Goal: Task Accomplishment & Management: Use online tool/utility

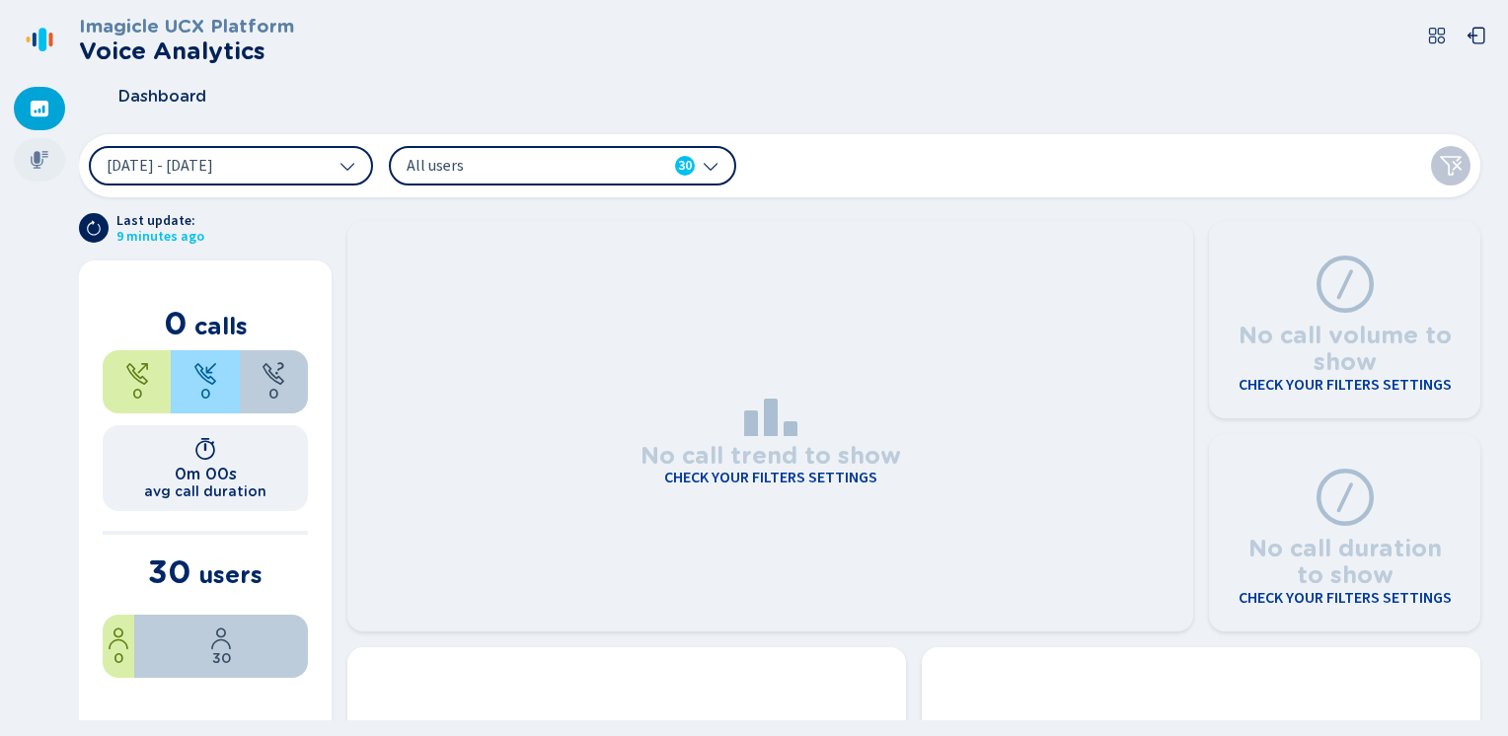
click at [34, 156] on icon at bounding box center [40, 160] width 18 height 18
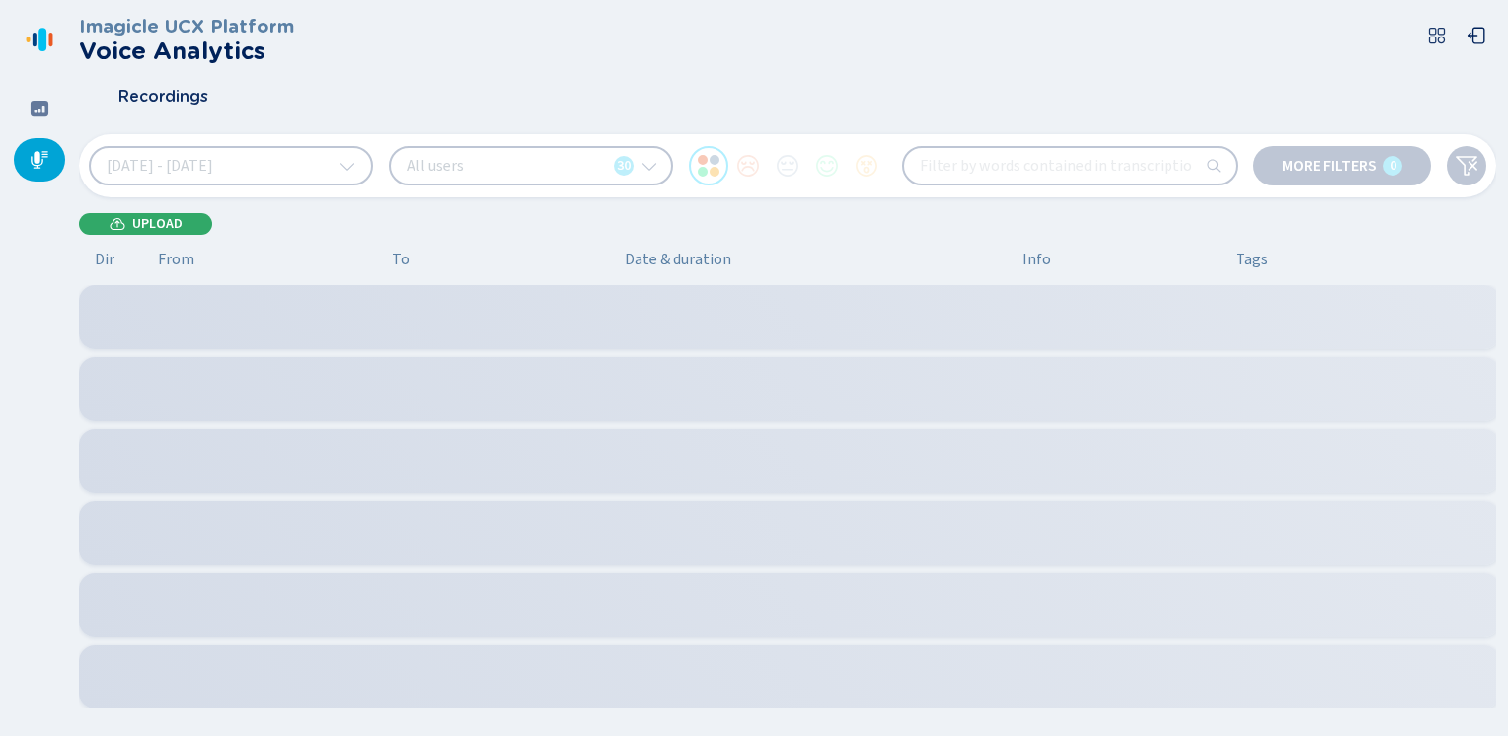
click at [147, 220] on span "Upload" at bounding box center [157, 224] width 50 height 16
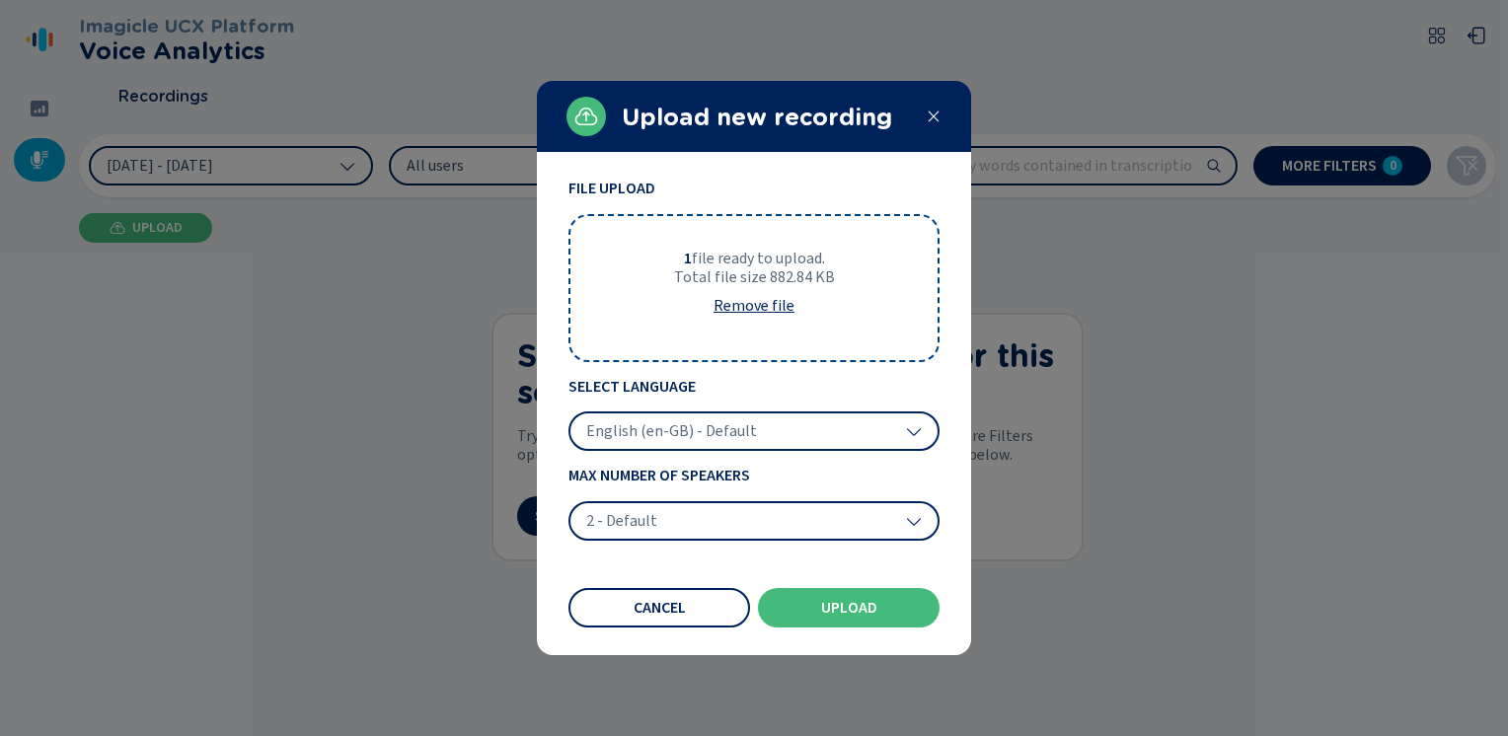
click at [653, 435] on span "English (en-GB) - Default" at bounding box center [671, 431] width 171 height 20
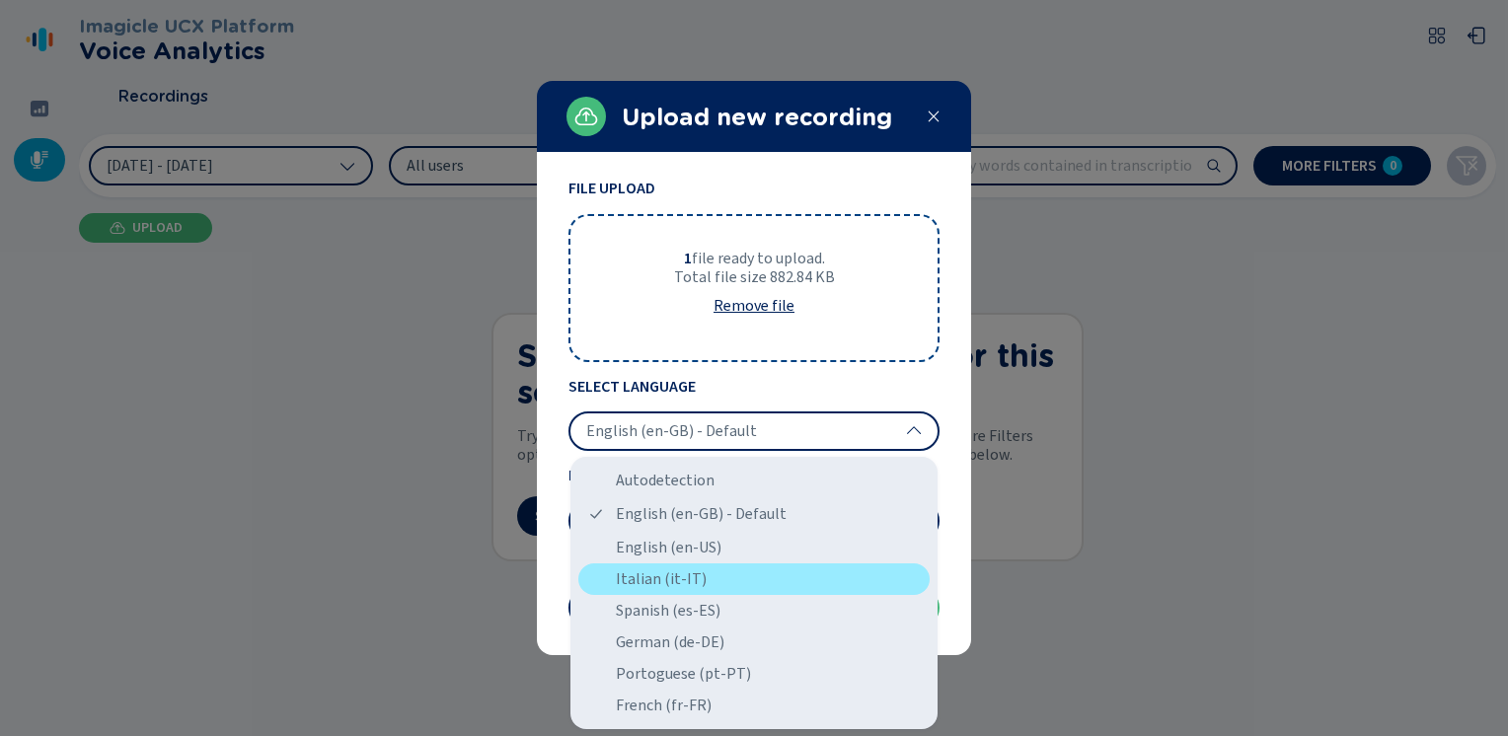
click at [645, 575] on div "Italian (it-IT)" at bounding box center [753, 580] width 351 height 32
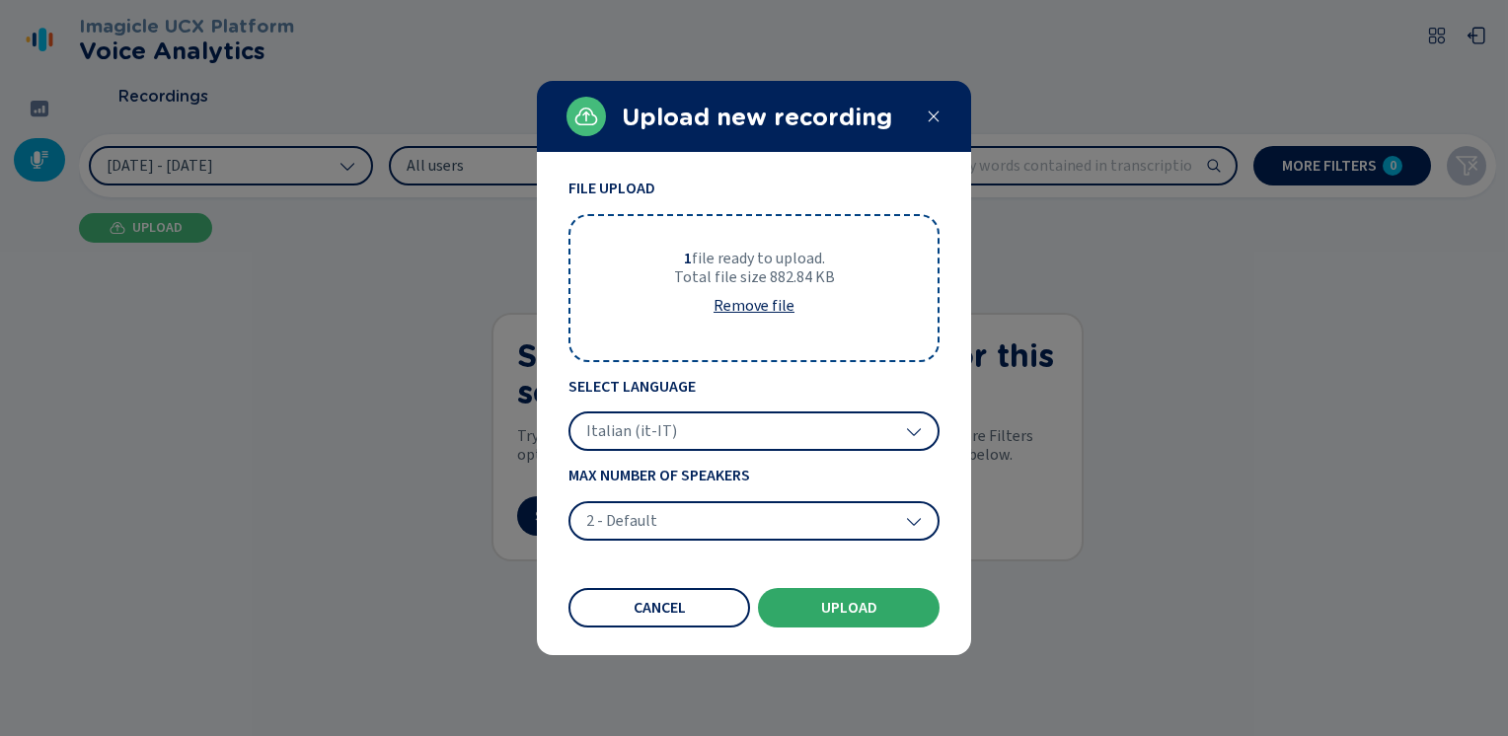
click at [828, 600] on span "Upload" at bounding box center [849, 608] width 56 height 16
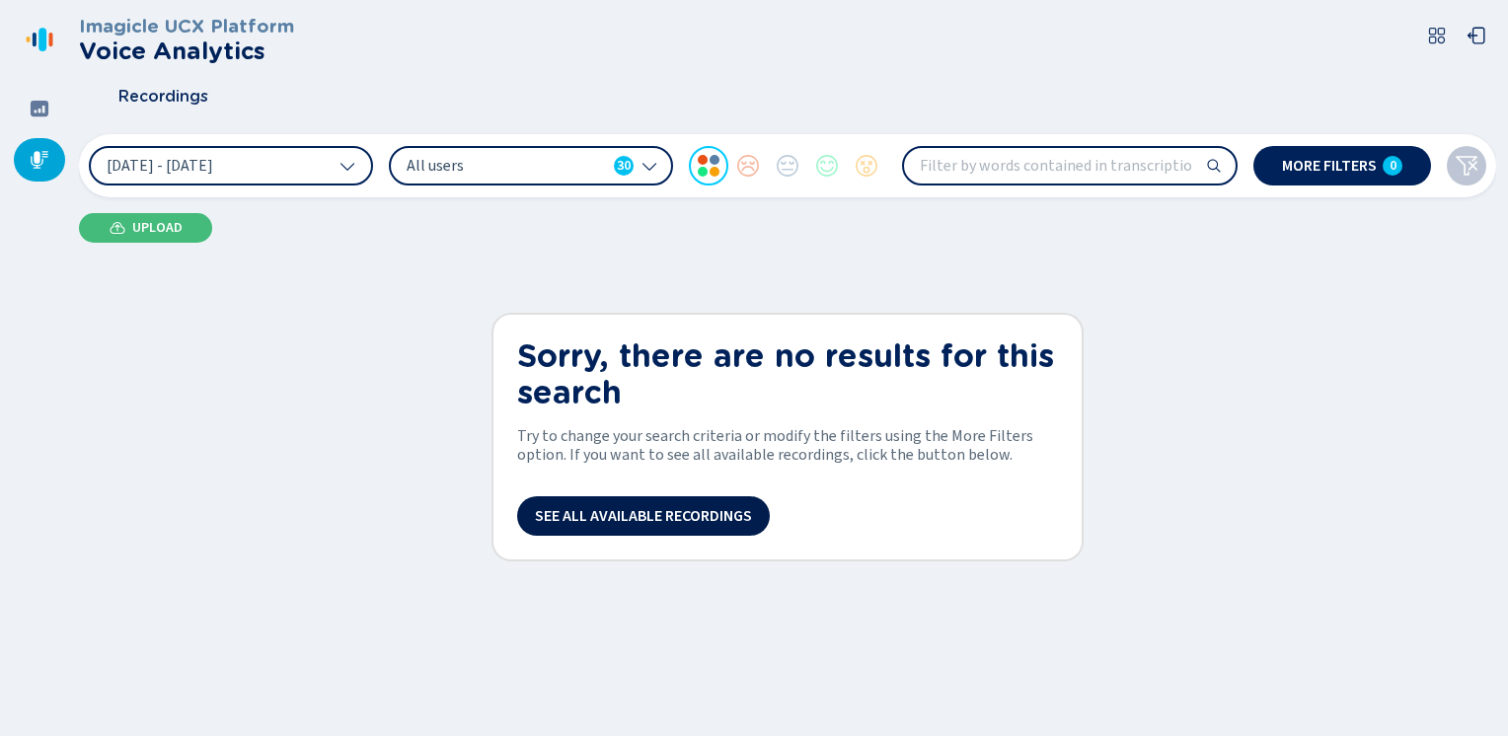
click at [587, 515] on span "See all available recordings" at bounding box center [643, 516] width 217 height 16
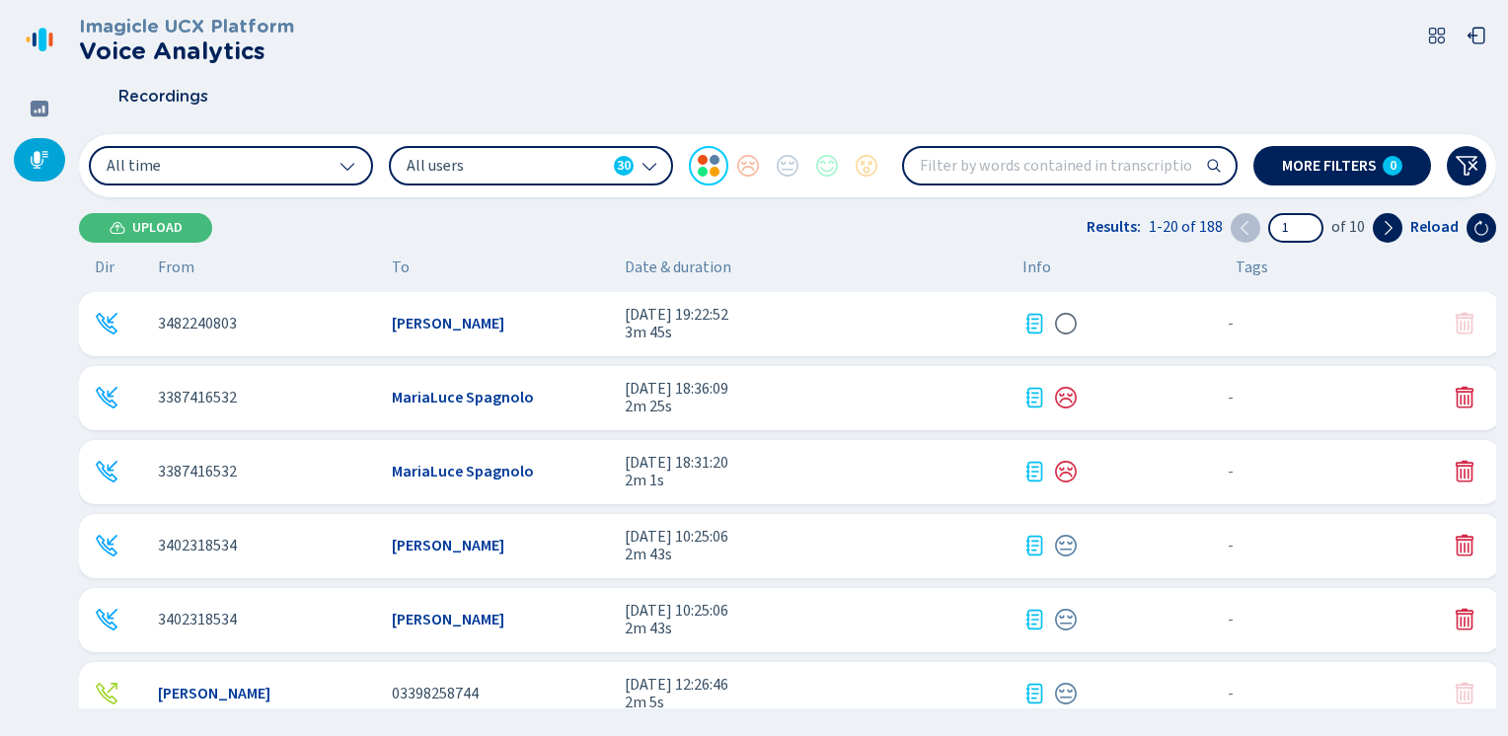
click at [1041, 315] on icon at bounding box center [1035, 324] width 17 height 20
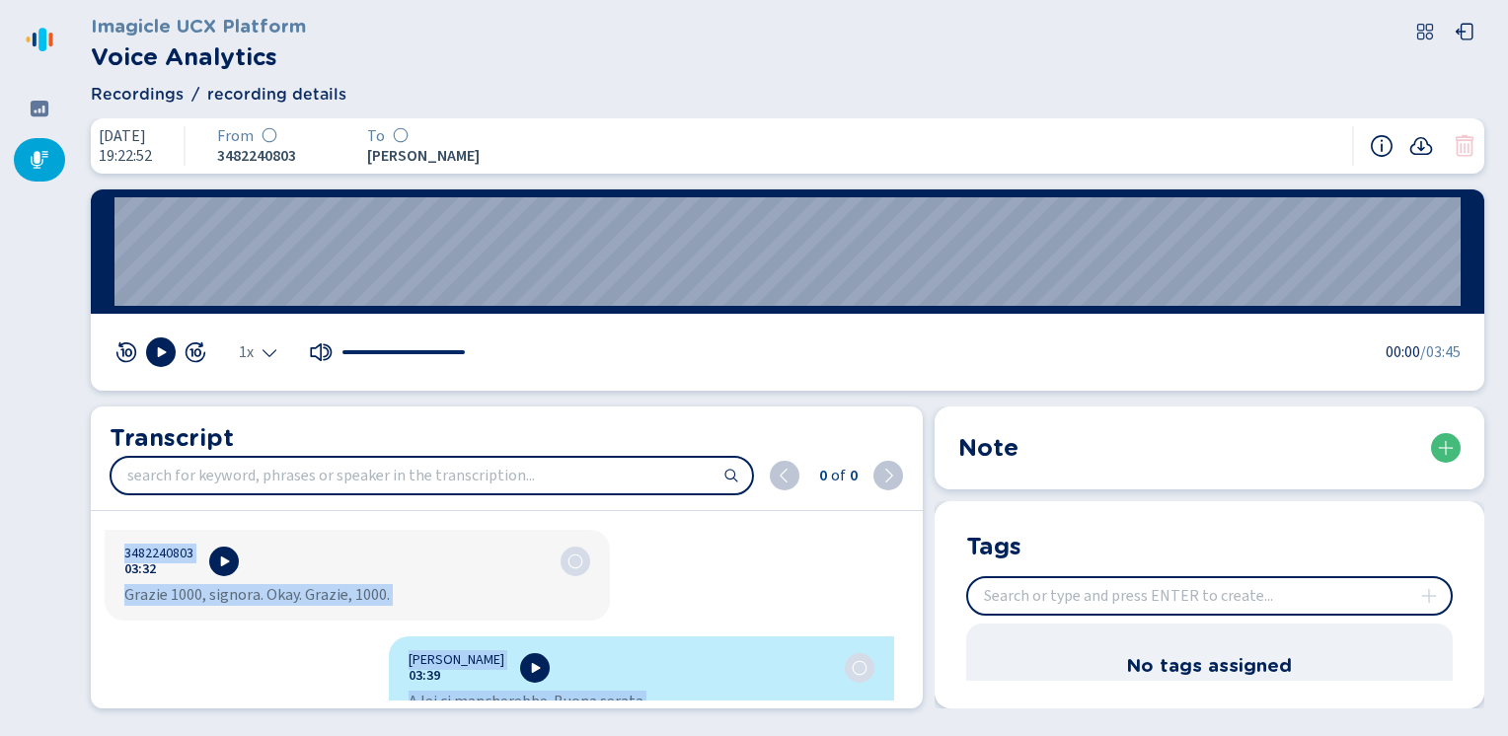
scroll to position [4982, 0]
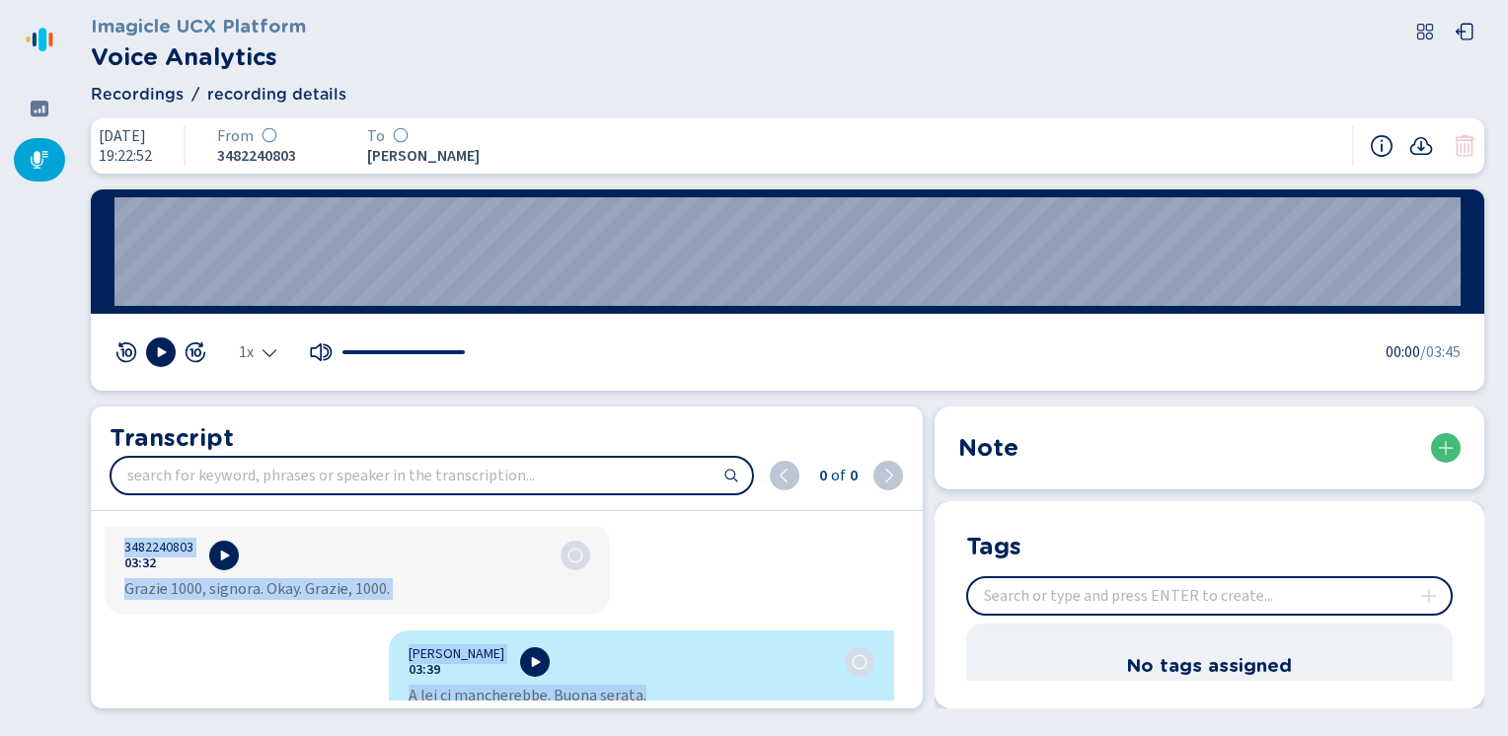
drag, startPoint x: 405, startPoint y: 547, endPoint x: 668, endPoint y: 779, distance: 351.1
click at [668, 735] on html "Please wait, loading app... Imagicle UCX Platform Voice Analytics Recordings re…" at bounding box center [754, 368] width 1508 height 736
copy div "Loremip Dolorsitam 16:73 Conse Adipi. Elitseddo. Eius Tempori. Utla etdol magna…"
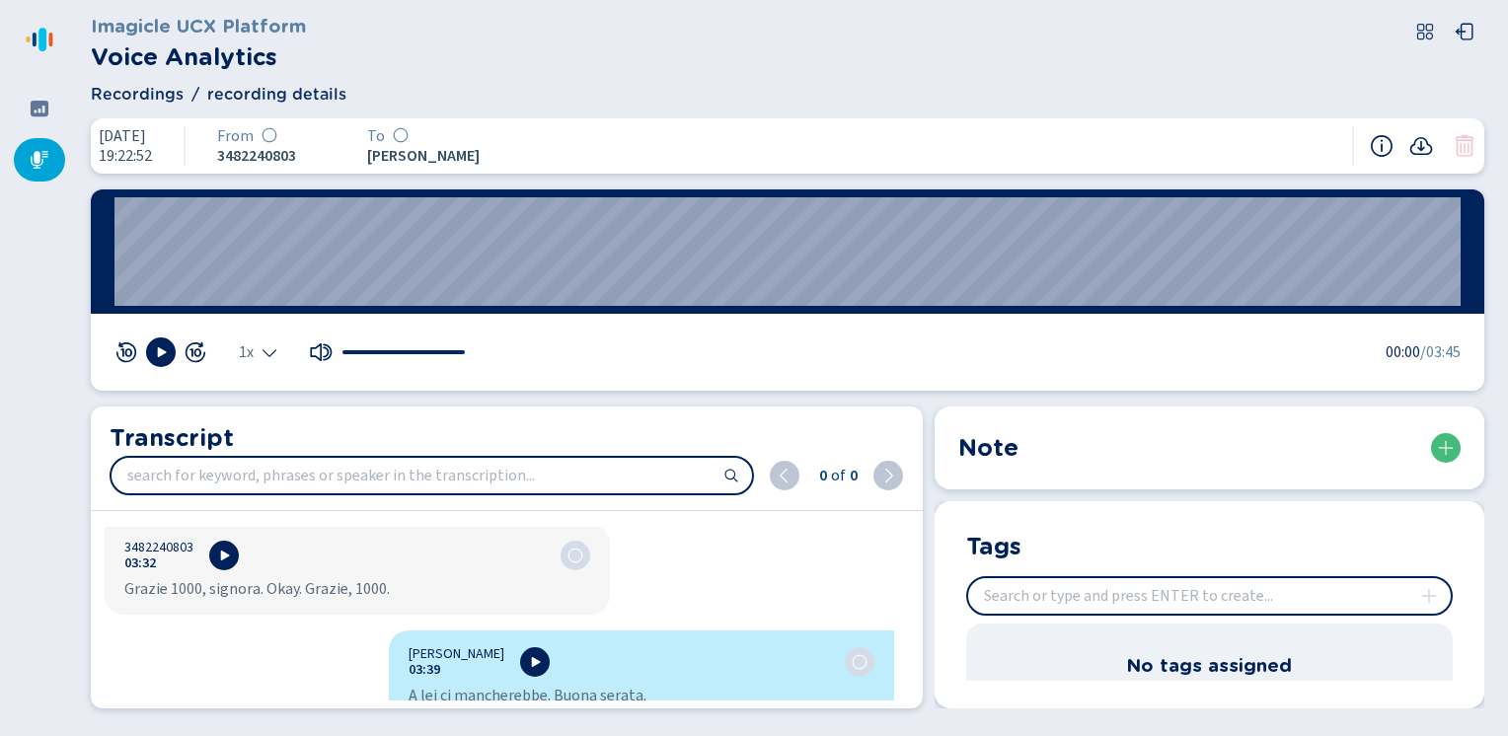
drag, startPoint x: 562, startPoint y: 594, endPoint x: 451, endPoint y: 651, distance: 124.5
drag, startPoint x: 451, startPoint y: 651, endPoint x: 677, endPoint y: 680, distance: 227.8
click at [677, 686] on div "A lei ci mancherebbe. Buona serata." at bounding box center [642, 696] width 466 height 20
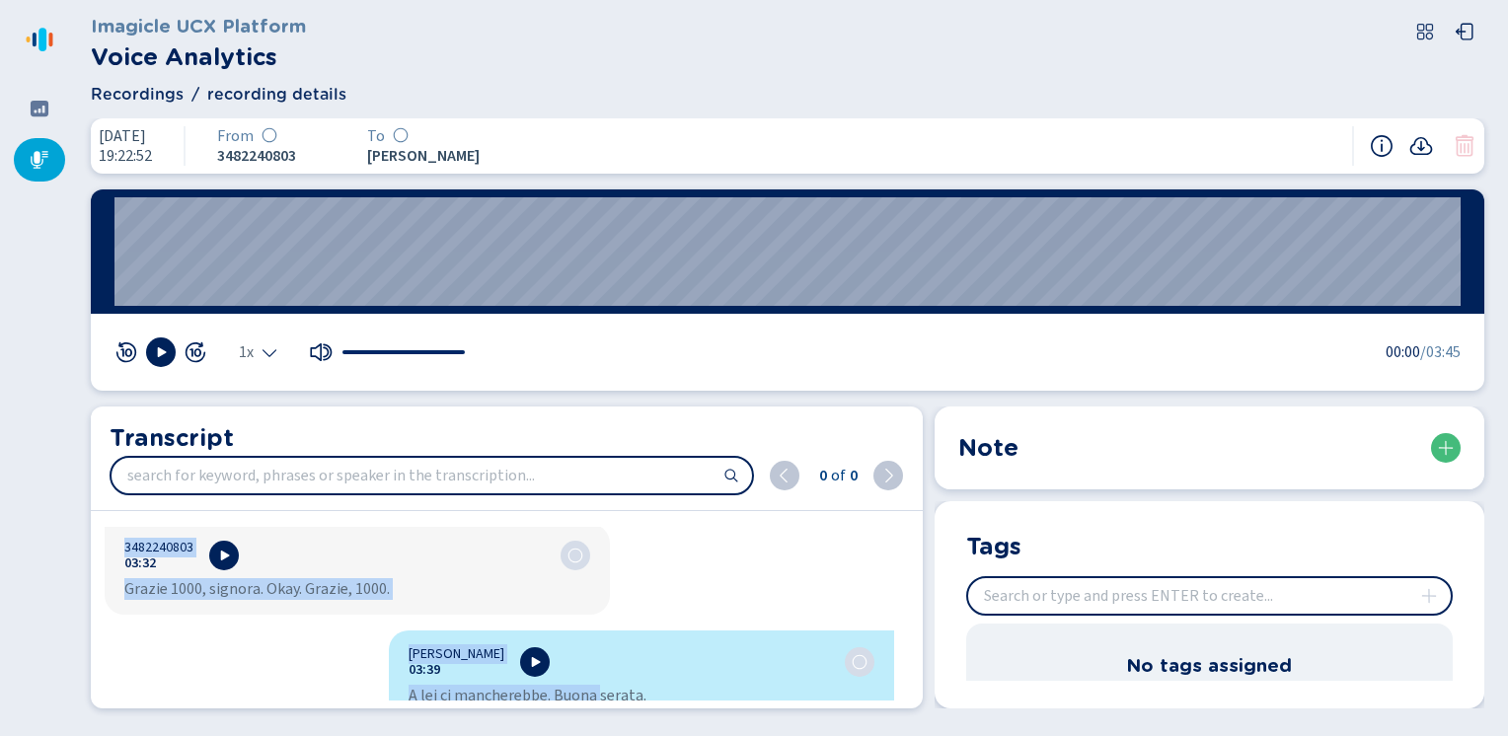
drag, startPoint x: 404, startPoint y: 547, endPoint x: 592, endPoint y: 779, distance: 298.9
click at [592, 735] on html "Please wait, loading app... Imagicle UCX Platform Voice Analytics Recordings re…" at bounding box center [754, 368] width 1508 height 736
copy div "Susanna Bevilacqua 00:01 Banca Udiva. Buonasera. Sono Susanna. Come posso aiuta…"
click at [39, 161] on icon at bounding box center [40, 160] width 20 height 20
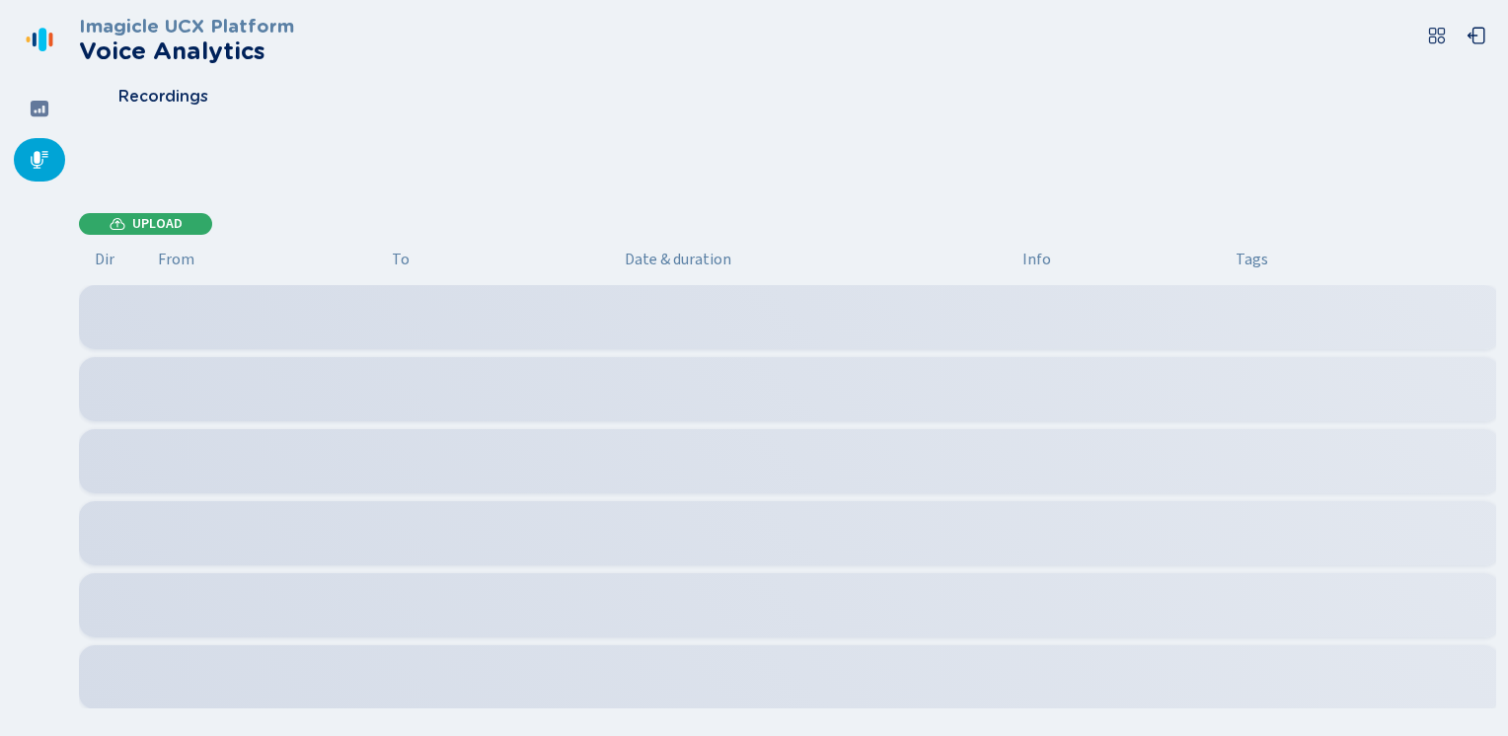
click at [126, 223] on button "Upload" at bounding box center [145, 224] width 133 height 23
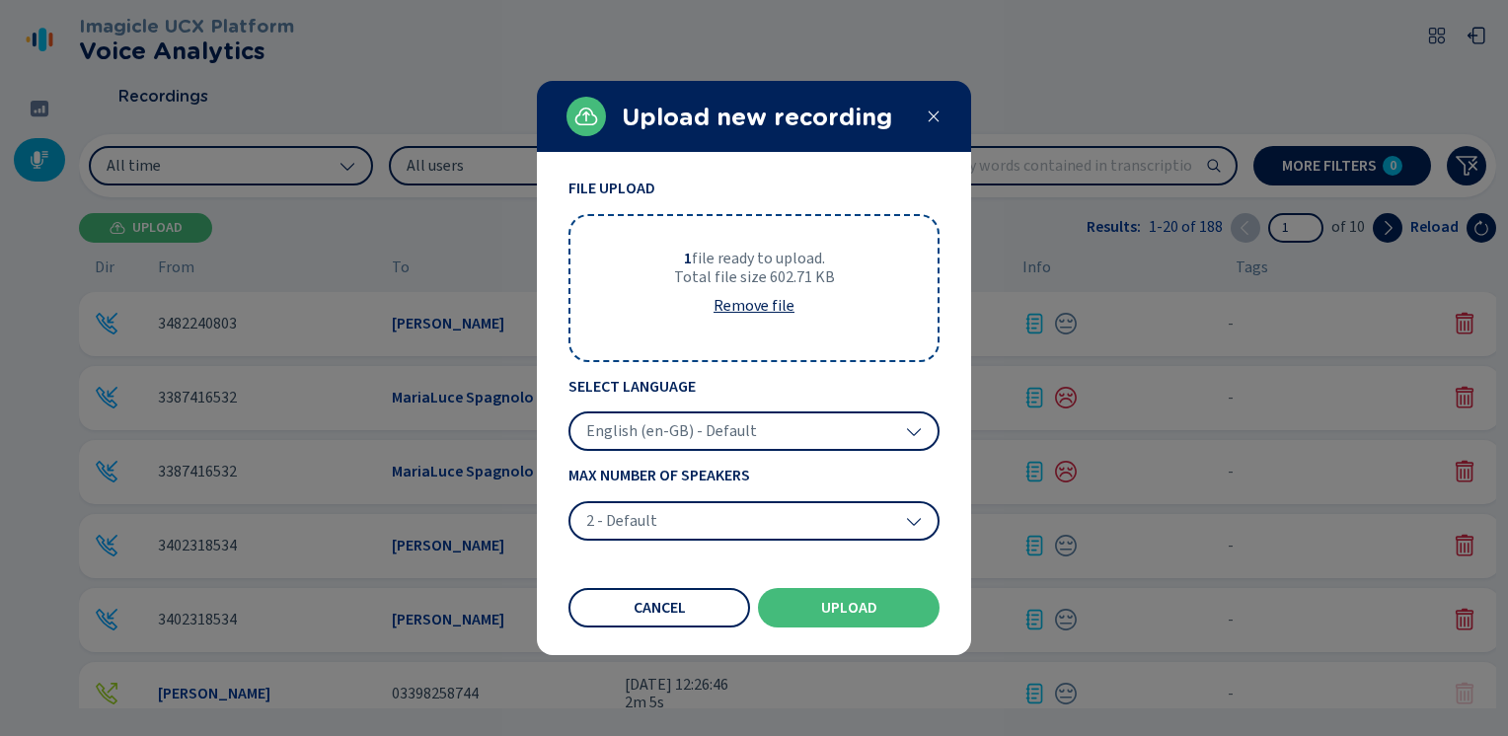
click at [630, 425] on span "English (en-GB) - Default" at bounding box center [671, 431] width 171 height 20
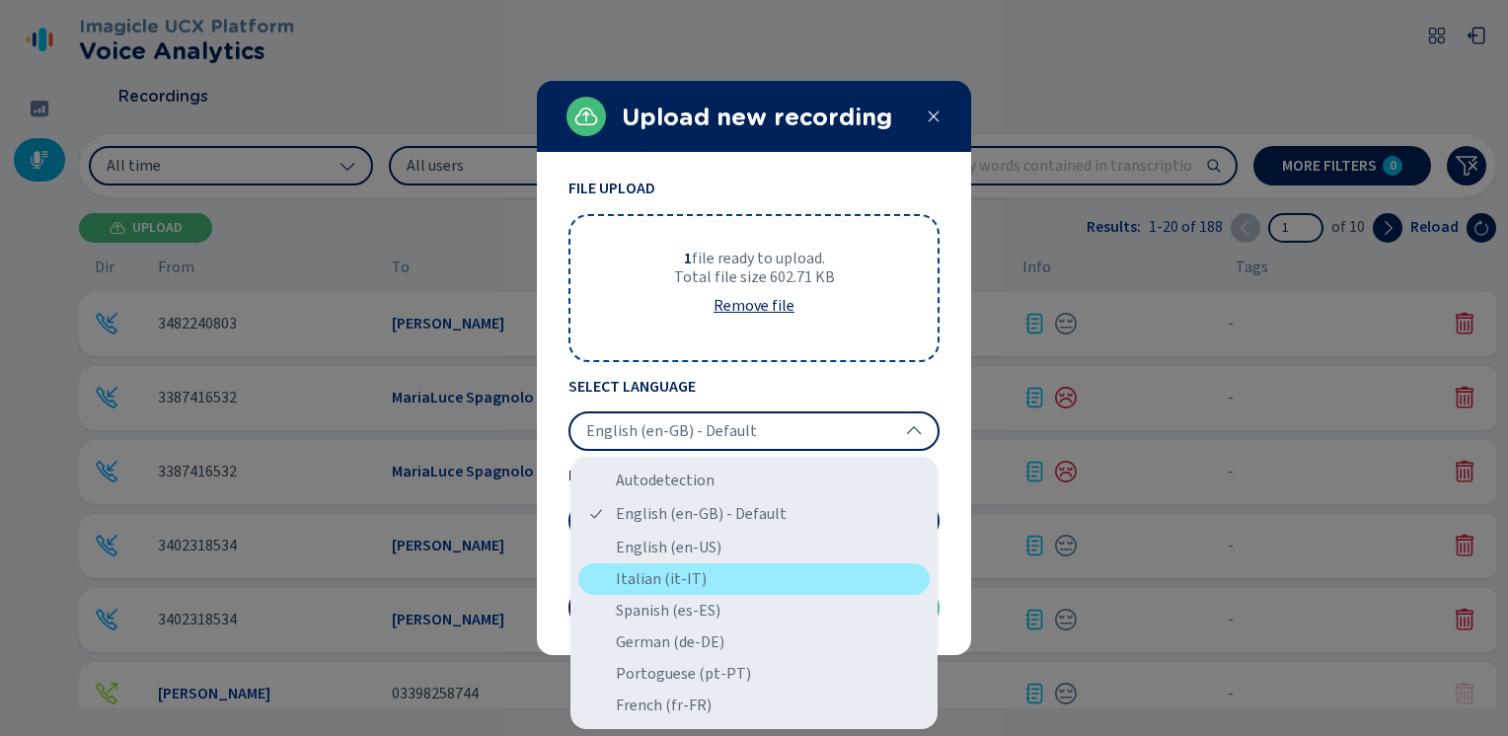
click at [633, 576] on div "Italian (it-IT)" at bounding box center [753, 580] width 351 height 32
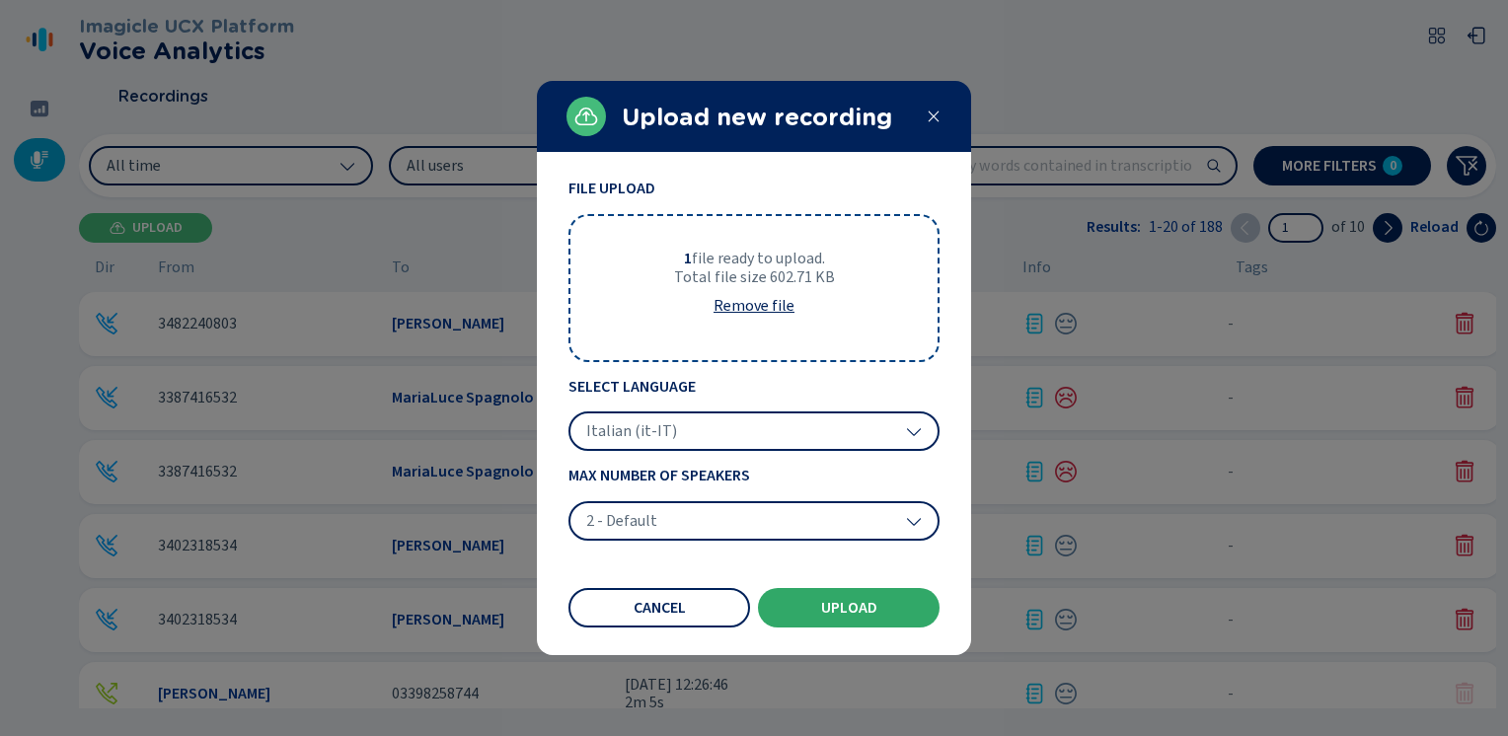
click at [853, 605] on span "Upload" at bounding box center [849, 608] width 56 height 16
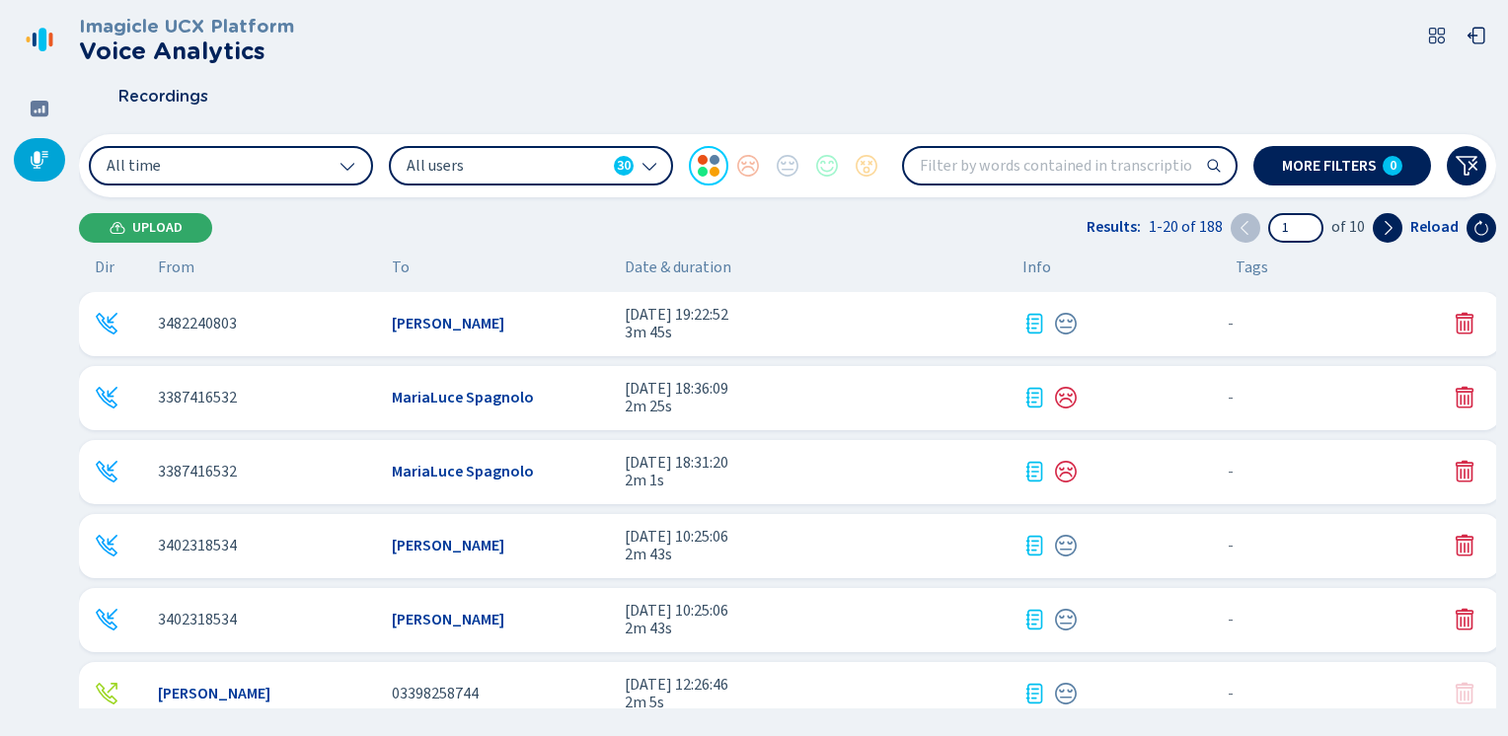
click at [159, 220] on span "Upload" at bounding box center [157, 228] width 50 height 16
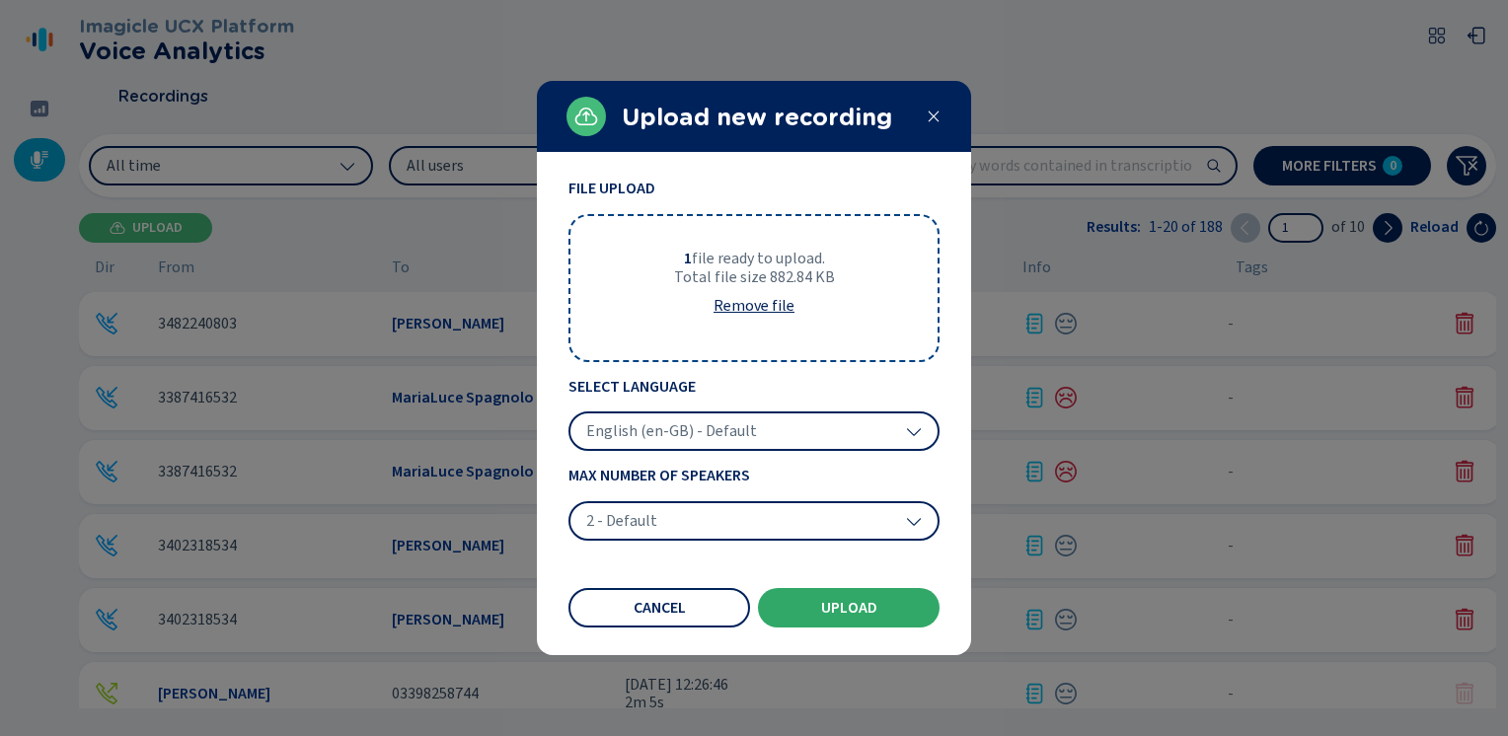
click at [823, 611] on span "Upload" at bounding box center [849, 608] width 56 height 16
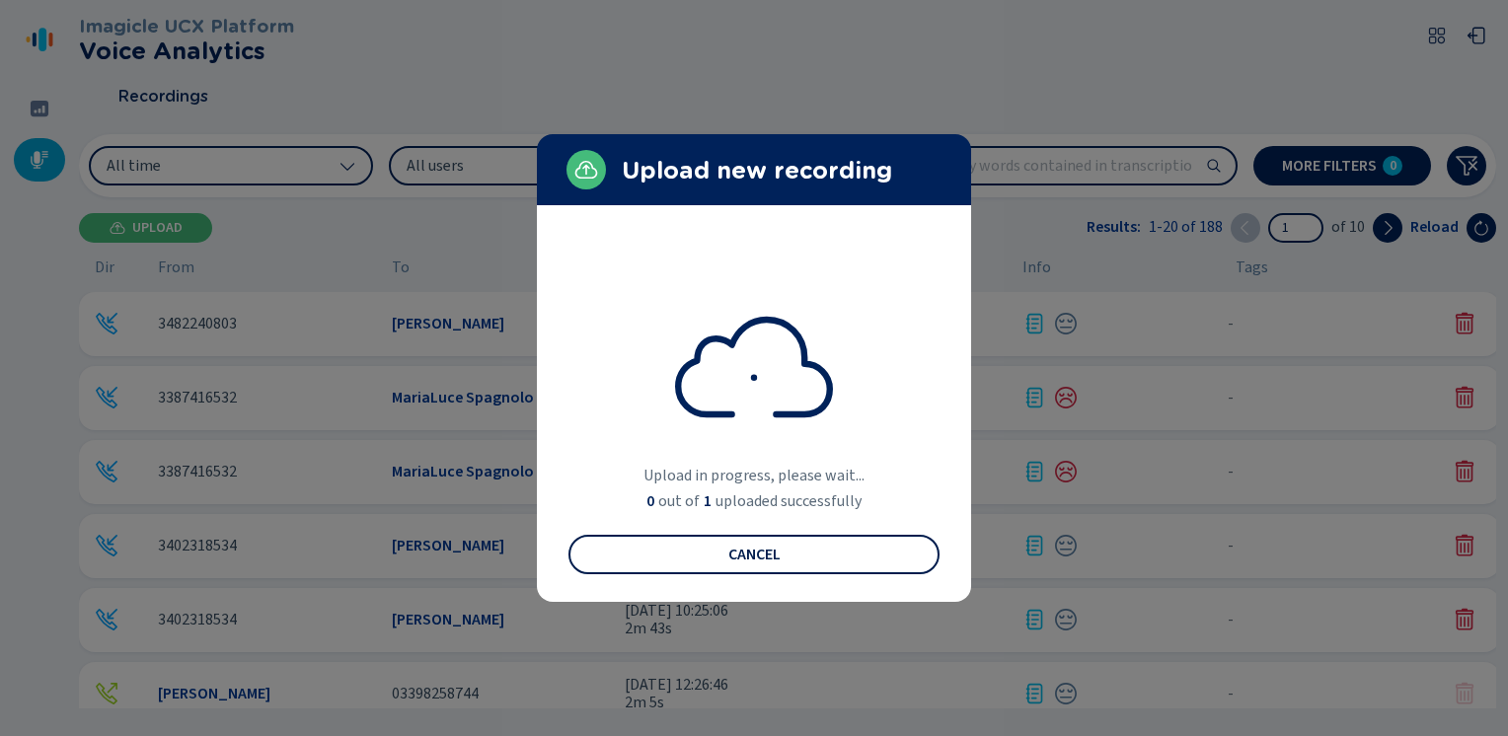
click at [750, 559] on span "Cancel" at bounding box center [754, 555] width 52 height 16
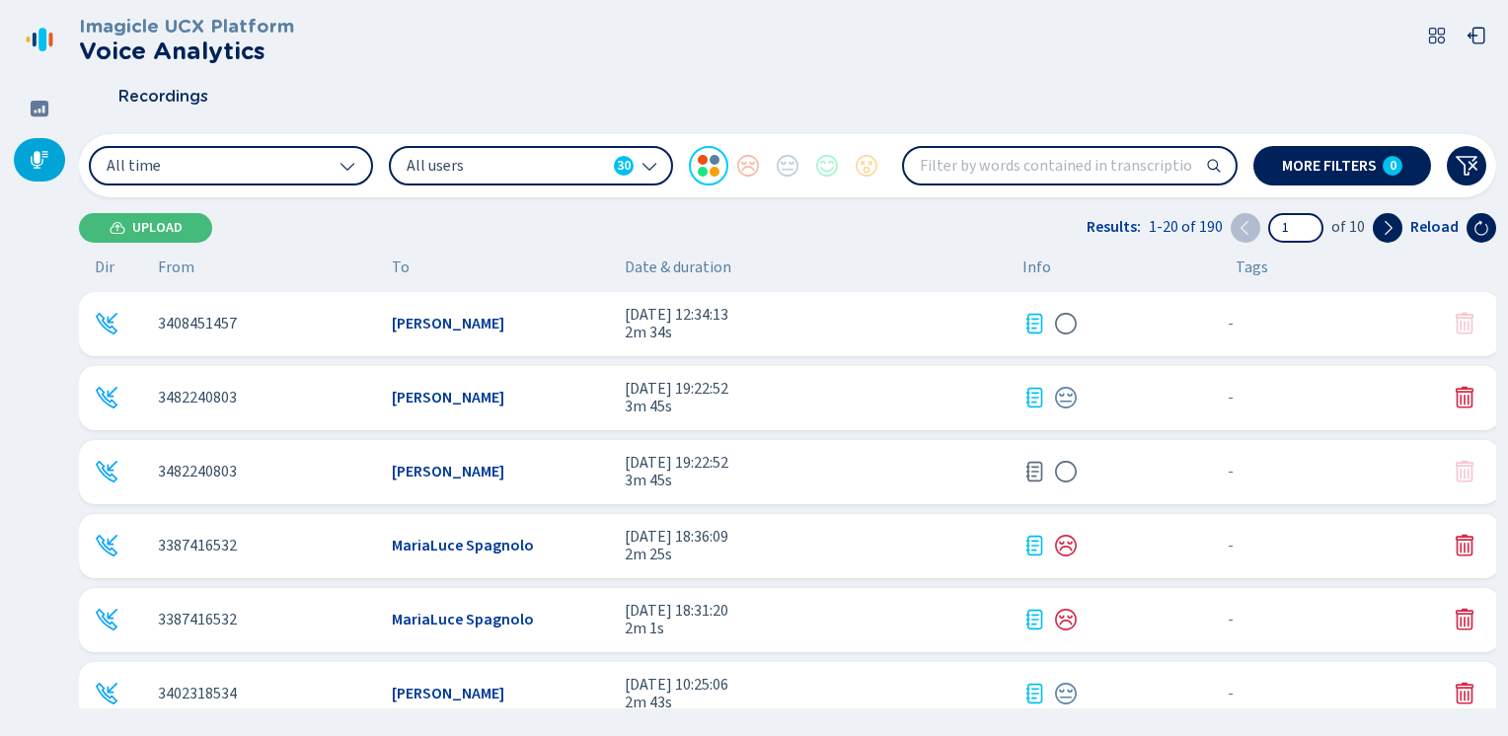
click at [1031, 324] on icon at bounding box center [1035, 324] width 17 height 20
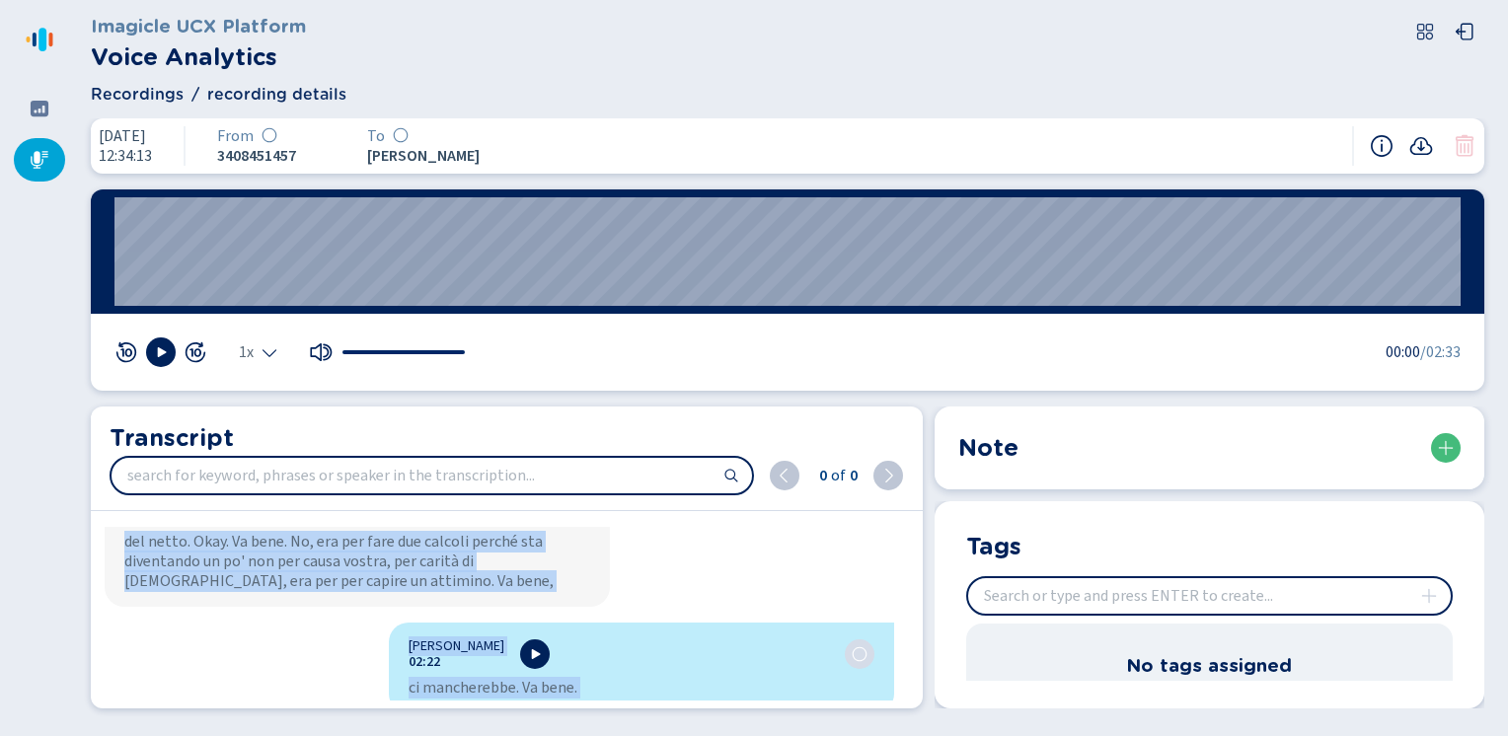
scroll to position [3071, 0]
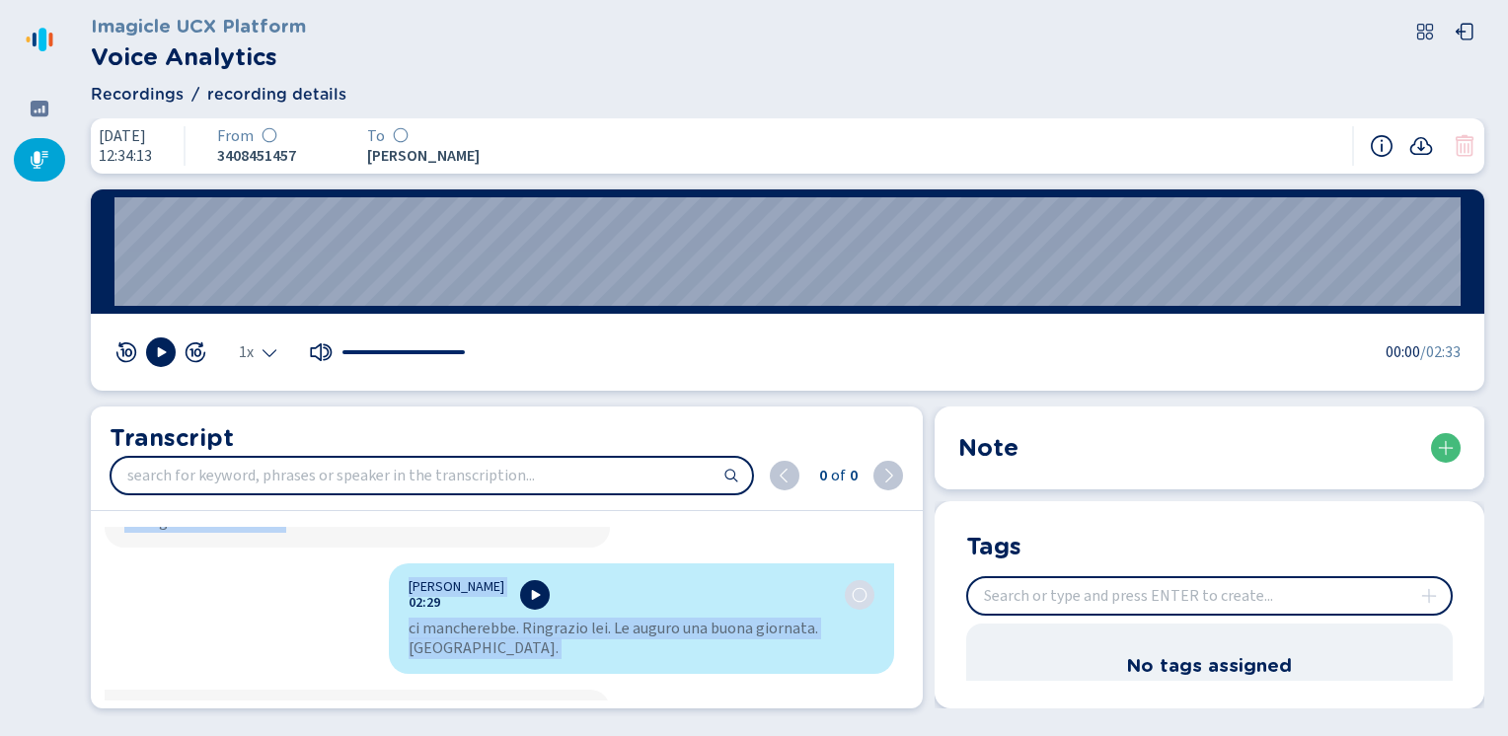
drag, startPoint x: 402, startPoint y: 547, endPoint x: 554, endPoint y: 673, distance: 197.7
click at [554, 673] on div "Susanna Bevilacqua 00:03 Banca. Buongiorno. Sono Susanna. Come posso aiutarla? …" at bounding box center [499, 614] width 817 height 174
copy div "Susanna Bevilacqua 00:03 Banca. Buongiorno. Sono Susanna. Come posso aiutarla? …"
click at [34, 155] on icon at bounding box center [40, 160] width 18 height 18
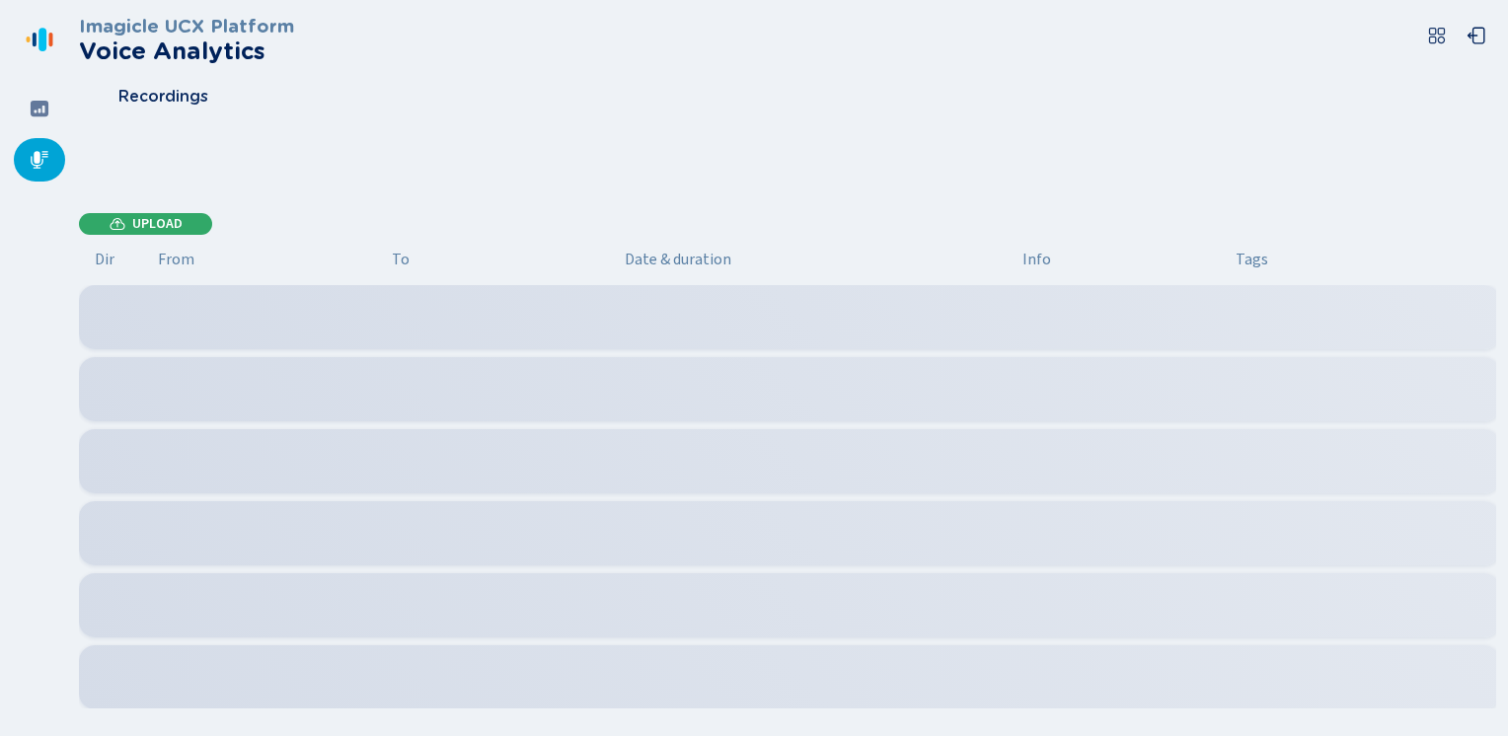
click at [138, 226] on span "Upload" at bounding box center [157, 224] width 50 height 16
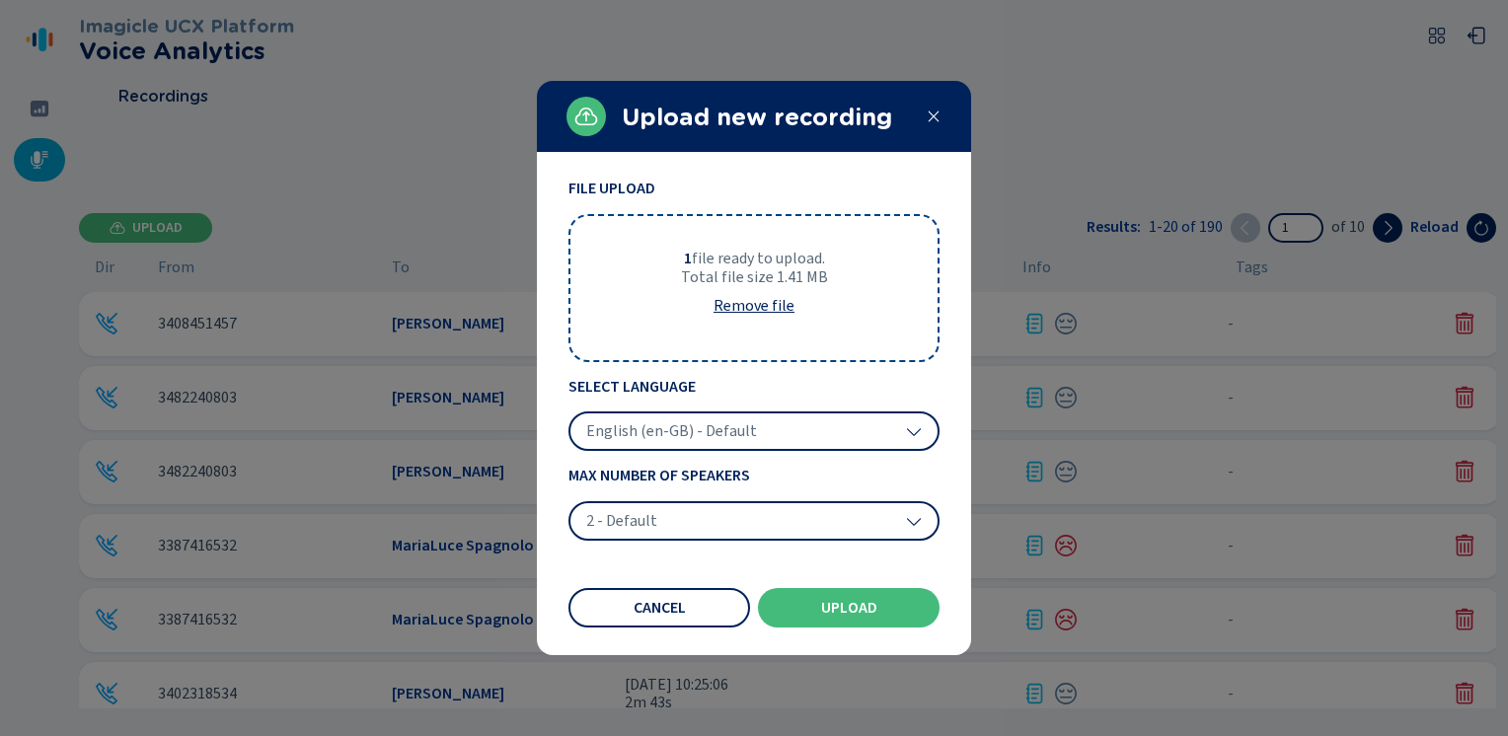
click at [640, 421] on span "English (en-GB) - Default" at bounding box center [671, 431] width 171 height 20
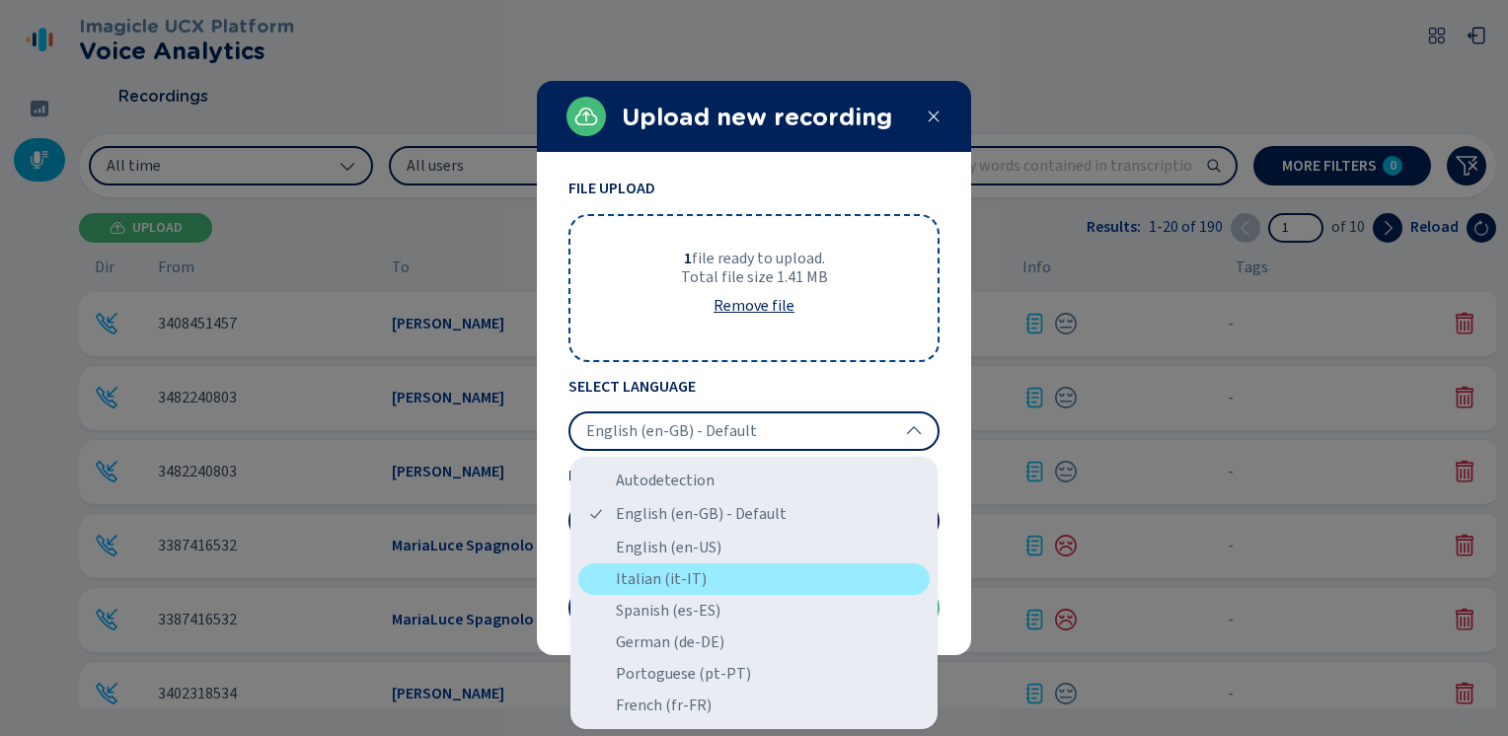
click at [638, 572] on div "Italian (it-IT)" at bounding box center [753, 580] width 351 height 32
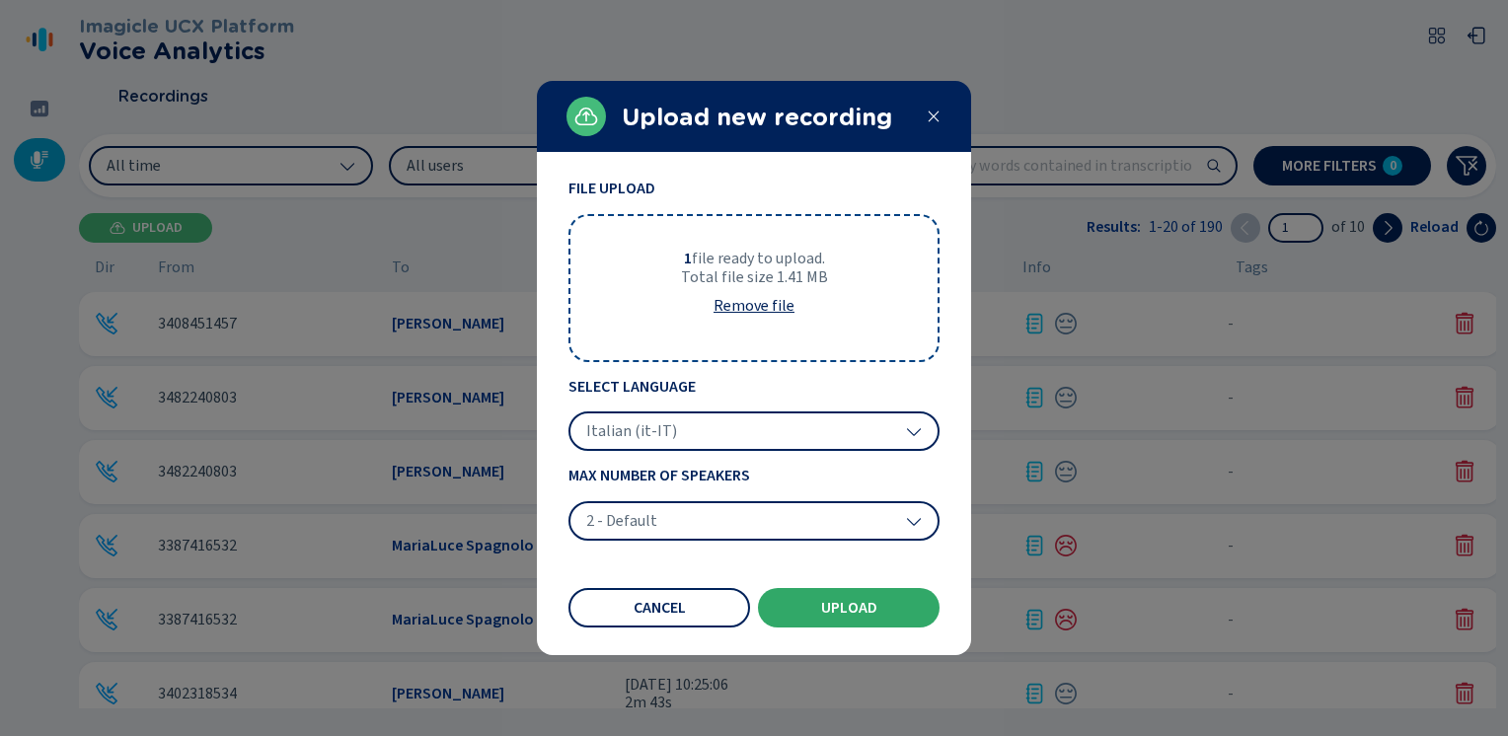
click at [850, 602] on span "Upload" at bounding box center [849, 608] width 56 height 16
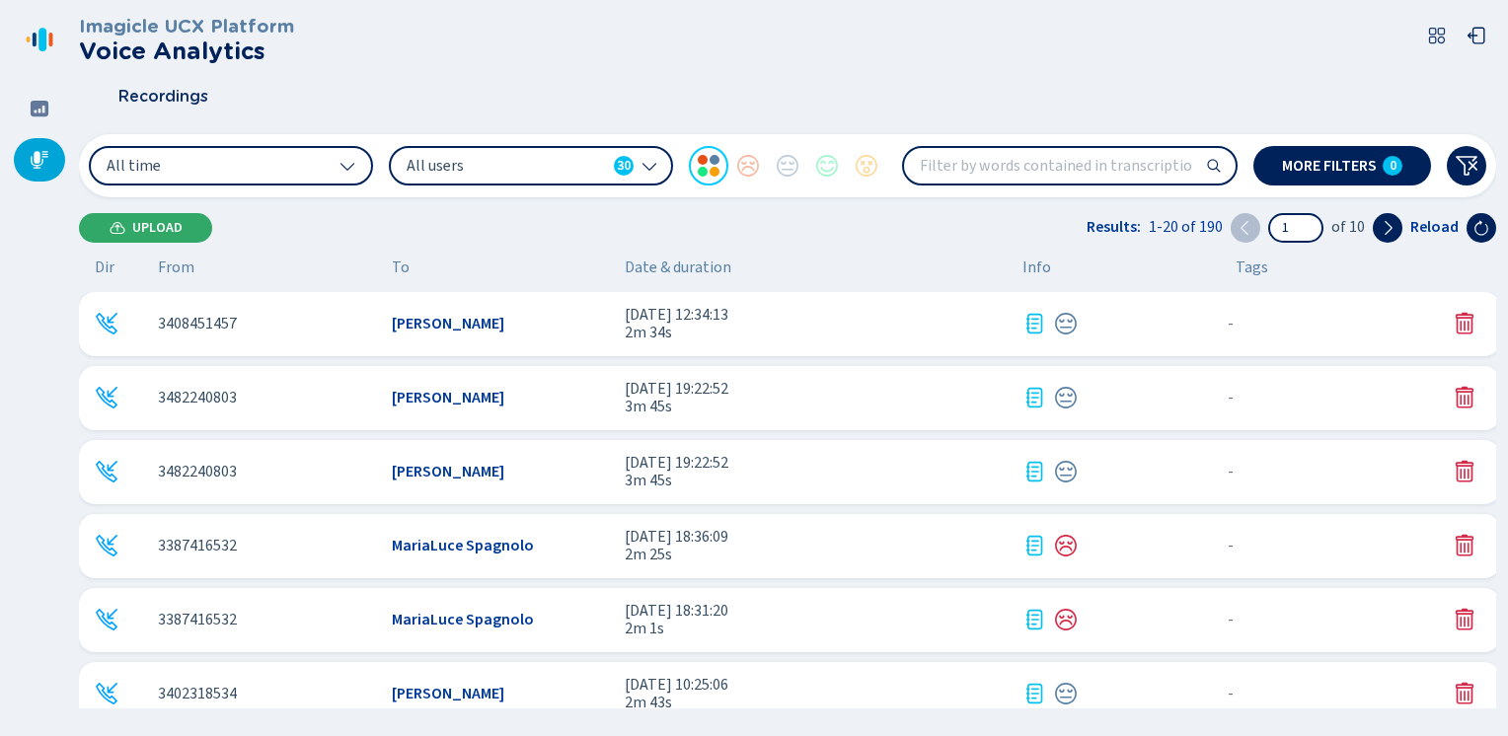
click at [134, 223] on span "Upload" at bounding box center [157, 228] width 50 height 16
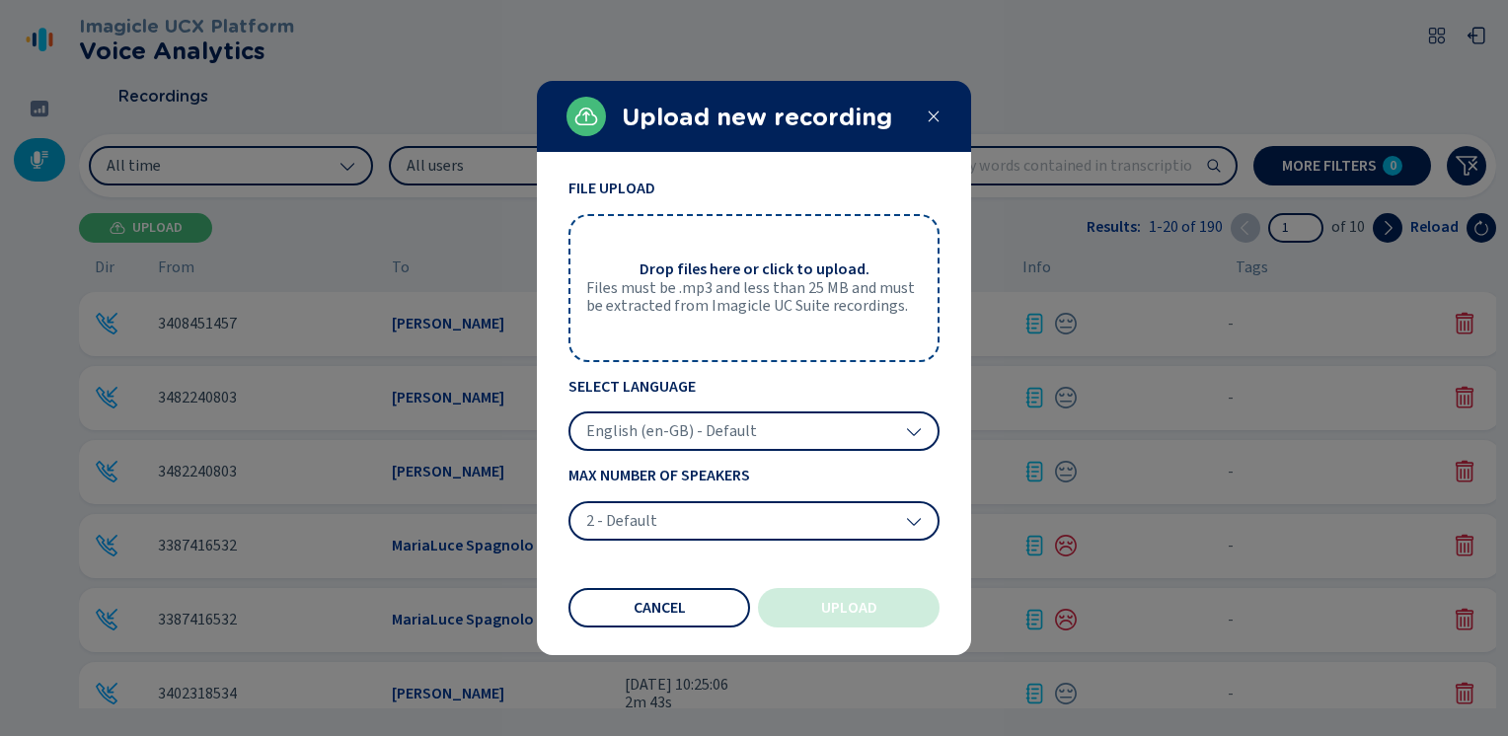
click at [924, 120] on div "Upload new recording" at bounding box center [754, 116] width 434 height 71
click at [938, 121] on icon at bounding box center [934, 117] width 11 height 11
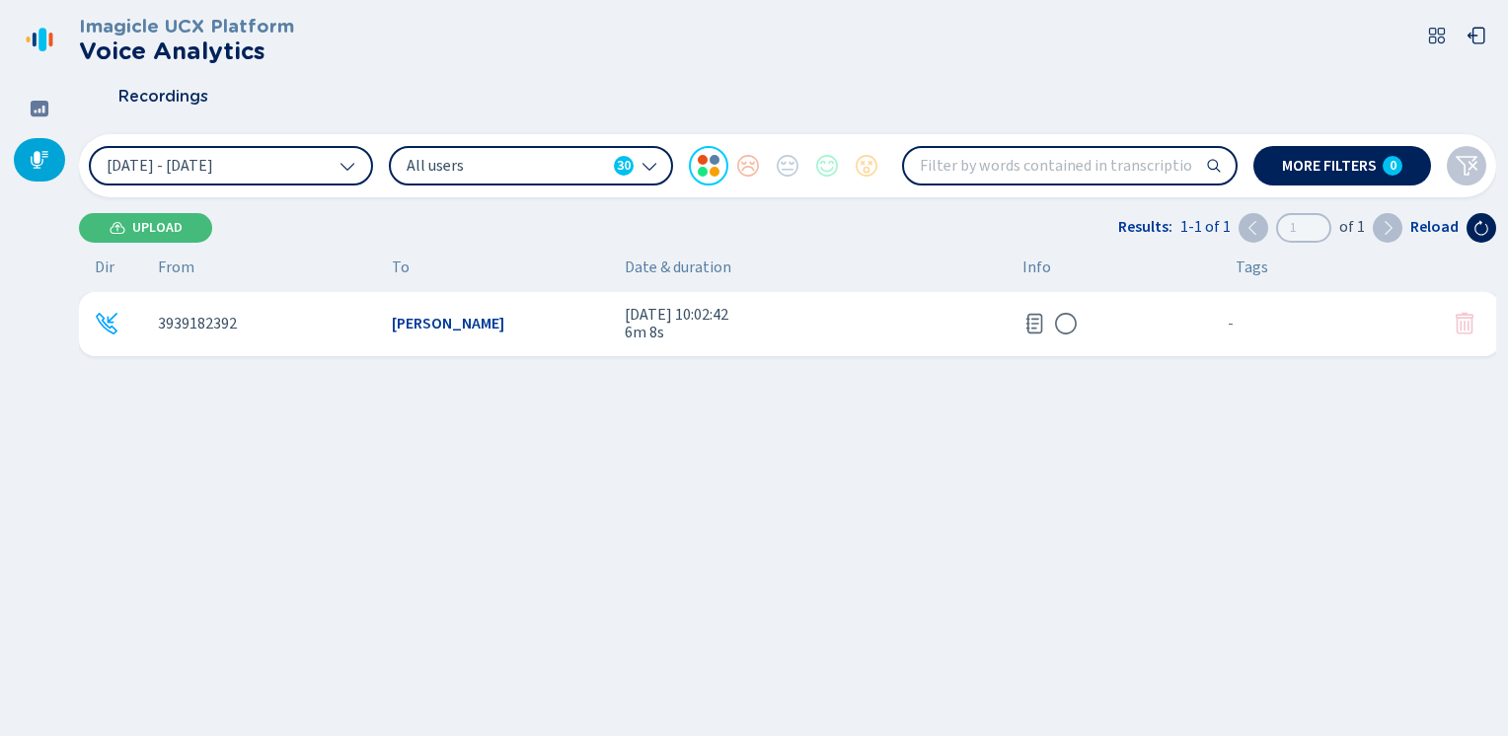
click at [1035, 325] on icon at bounding box center [1035, 324] width 17 height 20
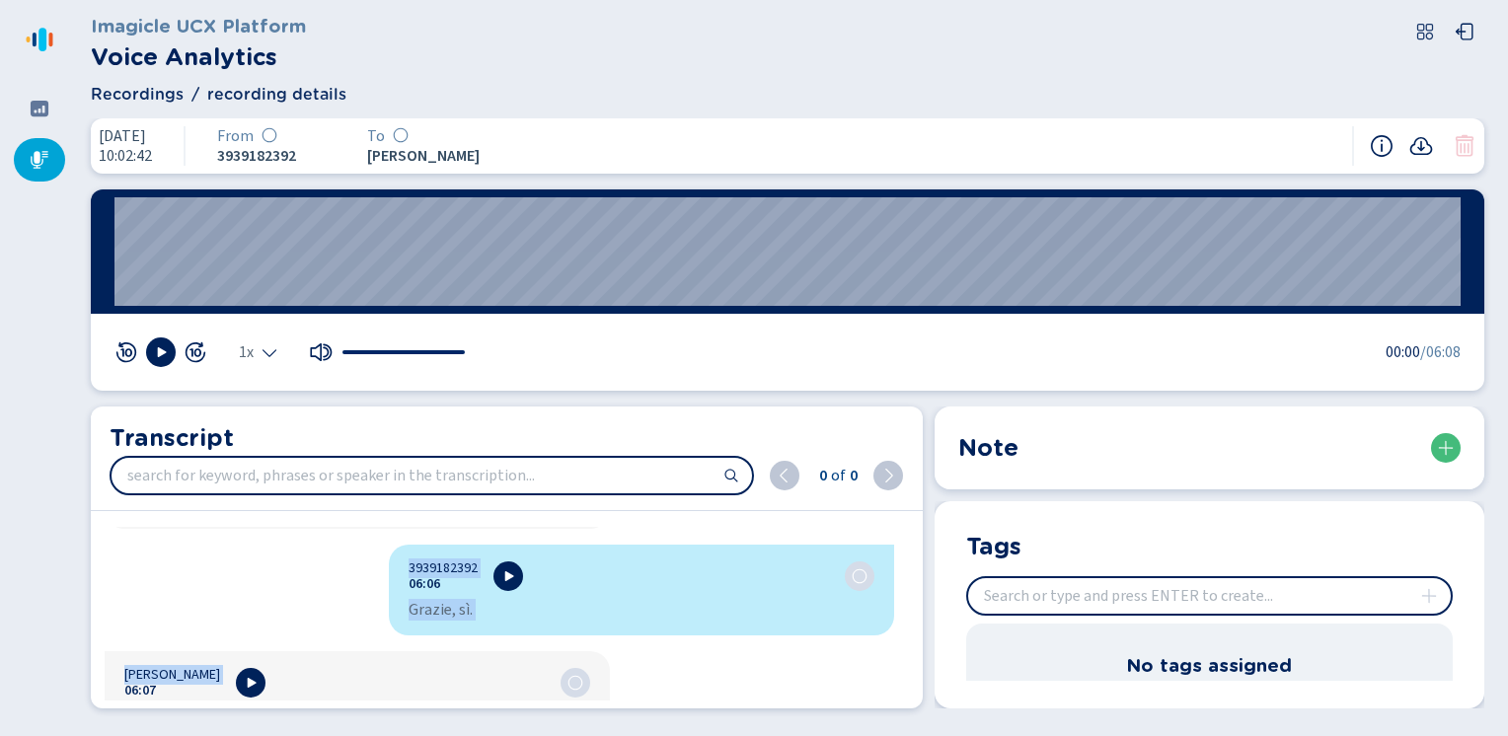
scroll to position [6624, 0]
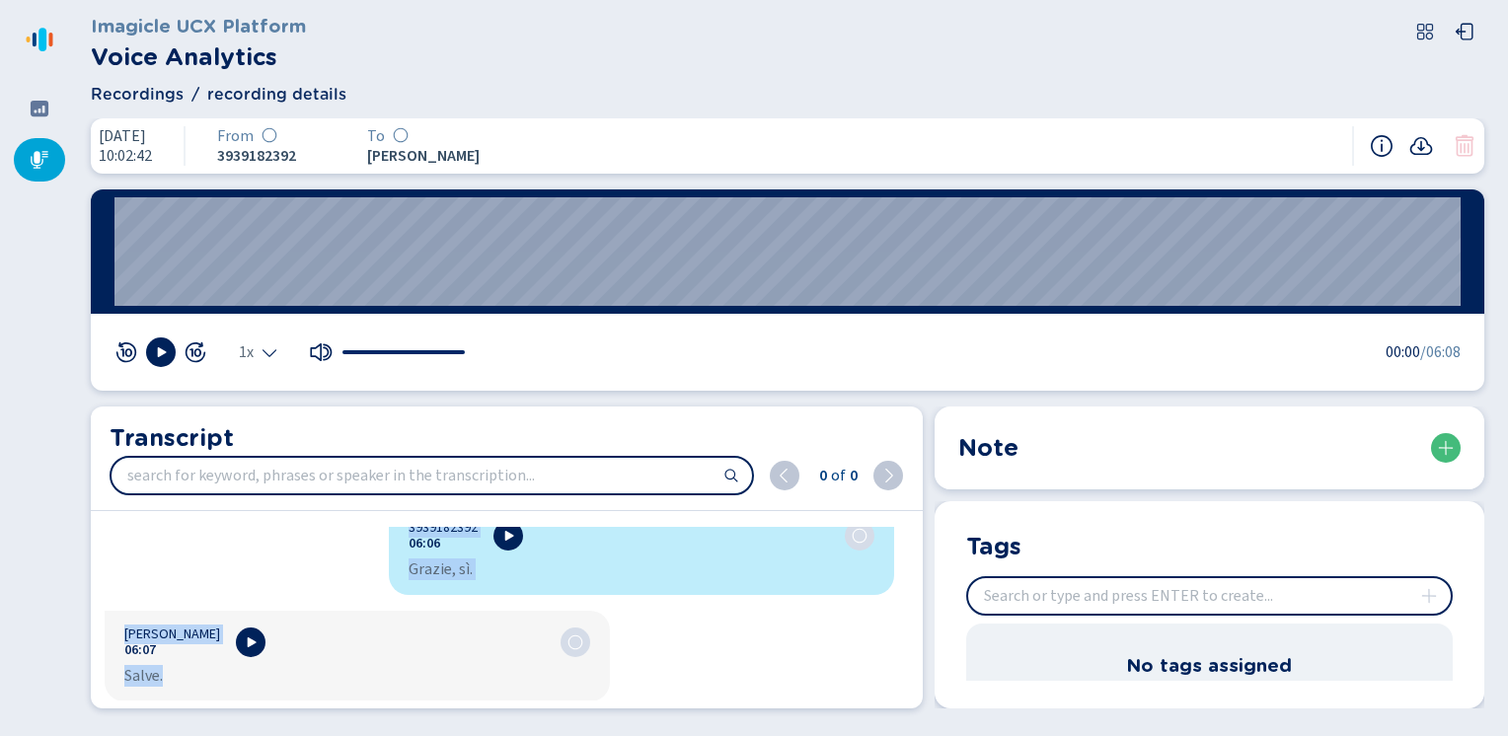
drag, startPoint x: 403, startPoint y: 551, endPoint x: 215, endPoint y: 726, distance: 257.0
click at [215, 726] on div "Imagicle UCX Platform Voice Analytics Recordings recording details [DATE] 10:02…" at bounding box center [793, 368] width 1429 height 736
copy div "8360260143 13:47 Loremi? Dolorsi Ametconsec 35:12 Adipiscing. Elit Seddoei. 808…"
